Goal: Find specific page/section: Find specific page/section

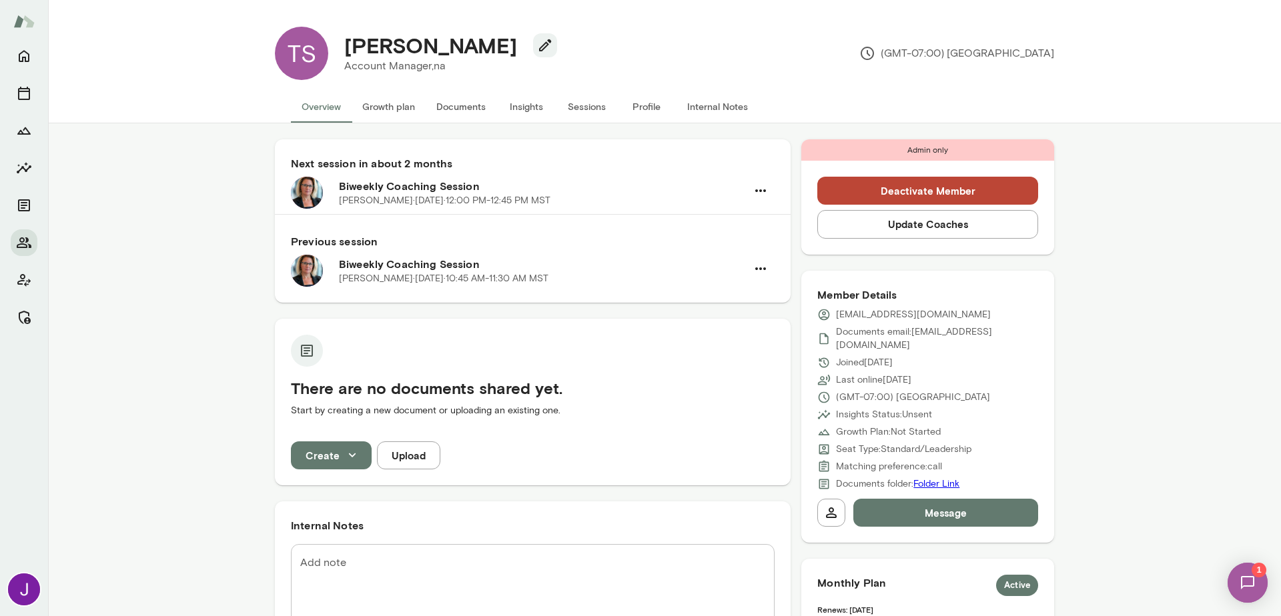
click at [593, 107] on button "Sessions" at bounding box center [586, 107] width 60 height 32
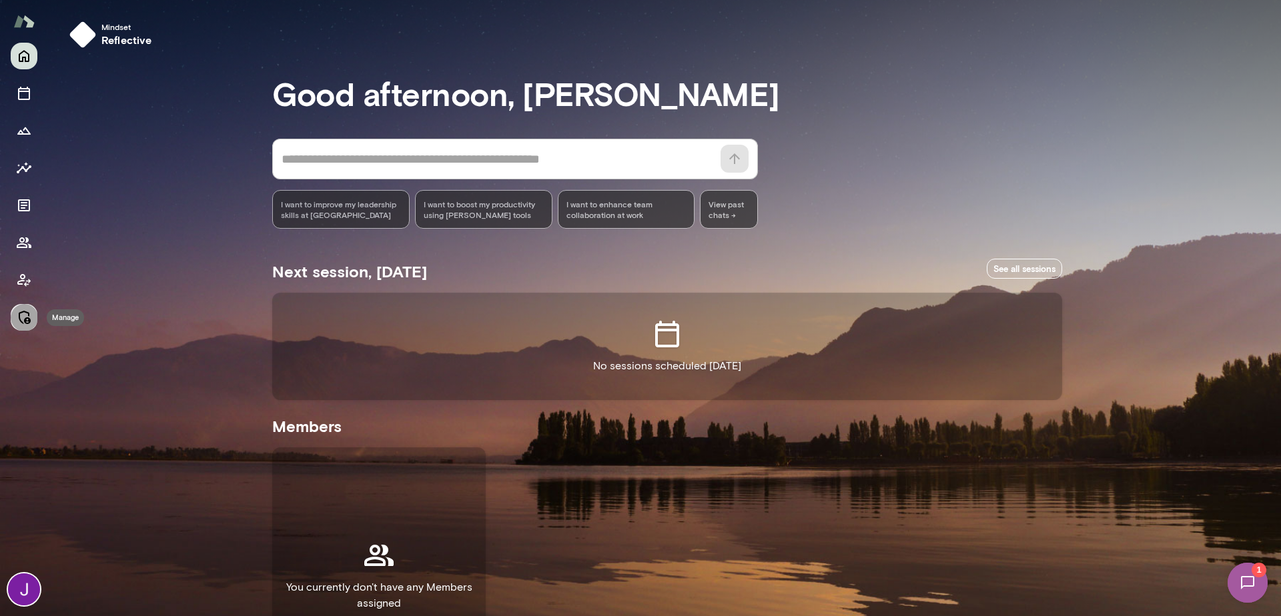
click at [25, 322] on icon "Manage" at bounding box center [25, 317] width 12 height 13
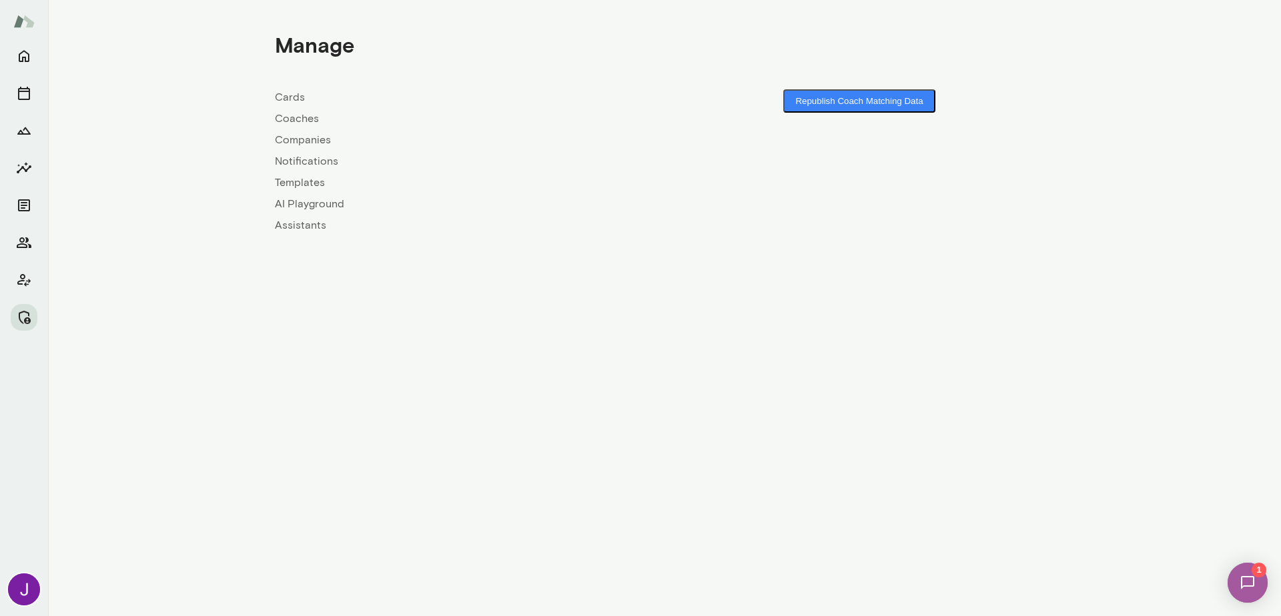
click at [301, 118] on link "Coaches" at bounding box center [470, 119] width 390 height 16
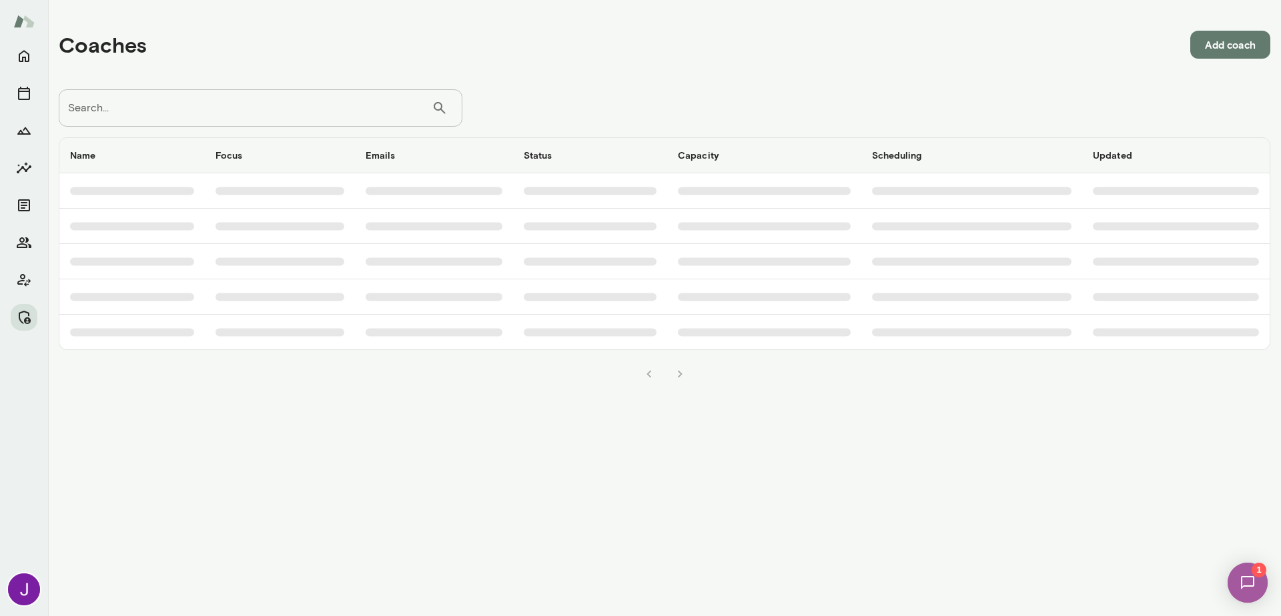
click at [260, 114] on input "Search..." at bounding box center [245, 107] width 373 height 37
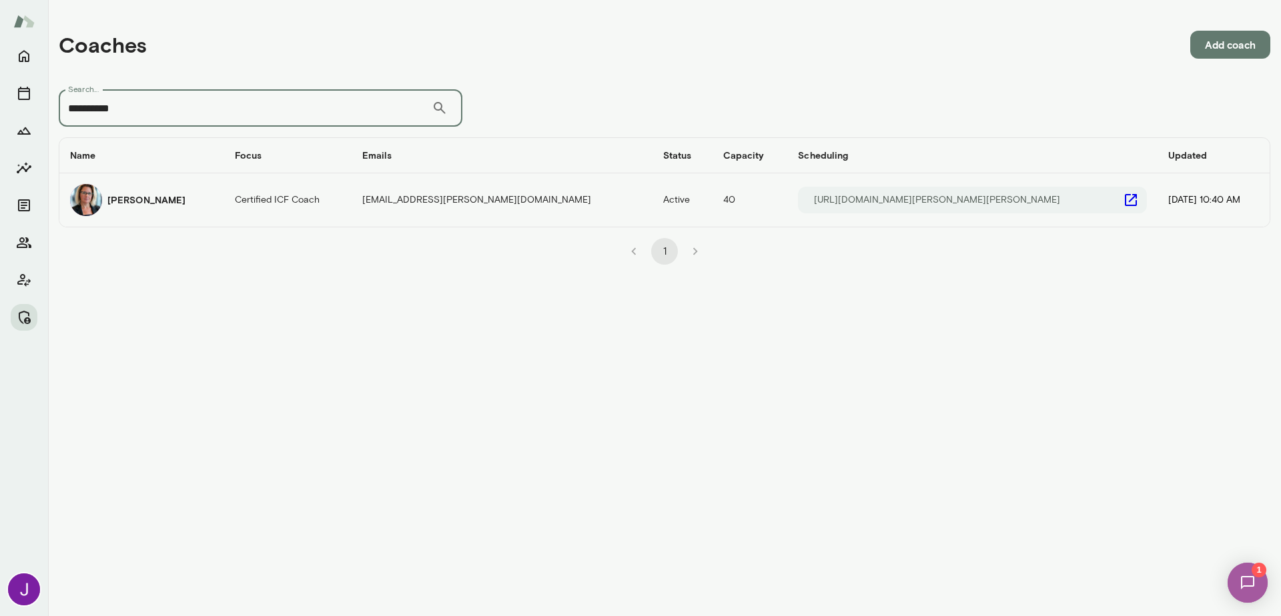
type input "**********"
click at [1123, 202] on icon "coaches table" at bounding box center [1131, 200] width 16 height 16
